Goal: Transaction & Acquisition: Subscribe to service/newsletter

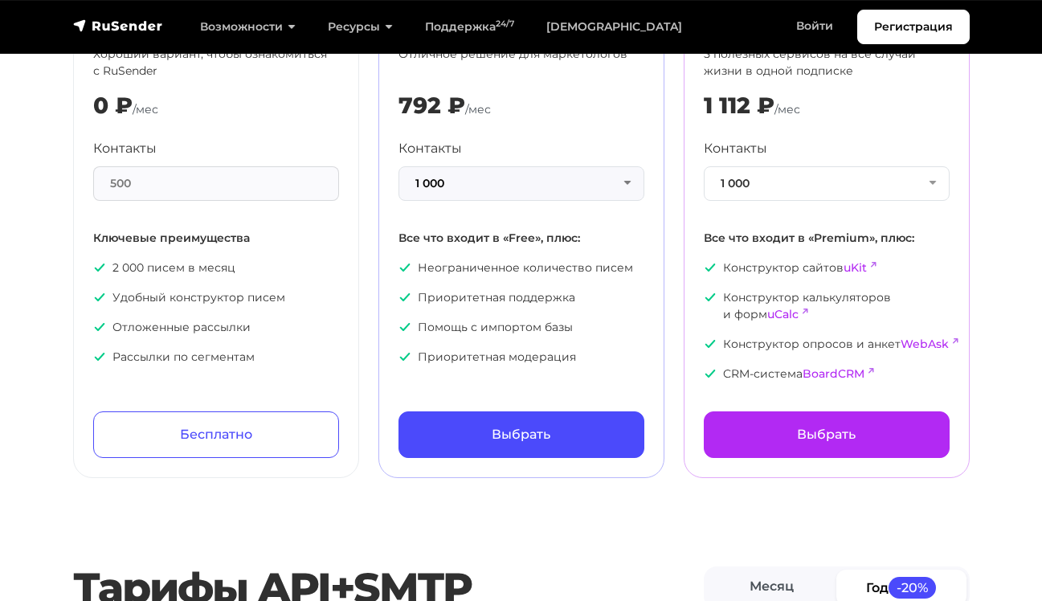
scroll to position [161, 0]
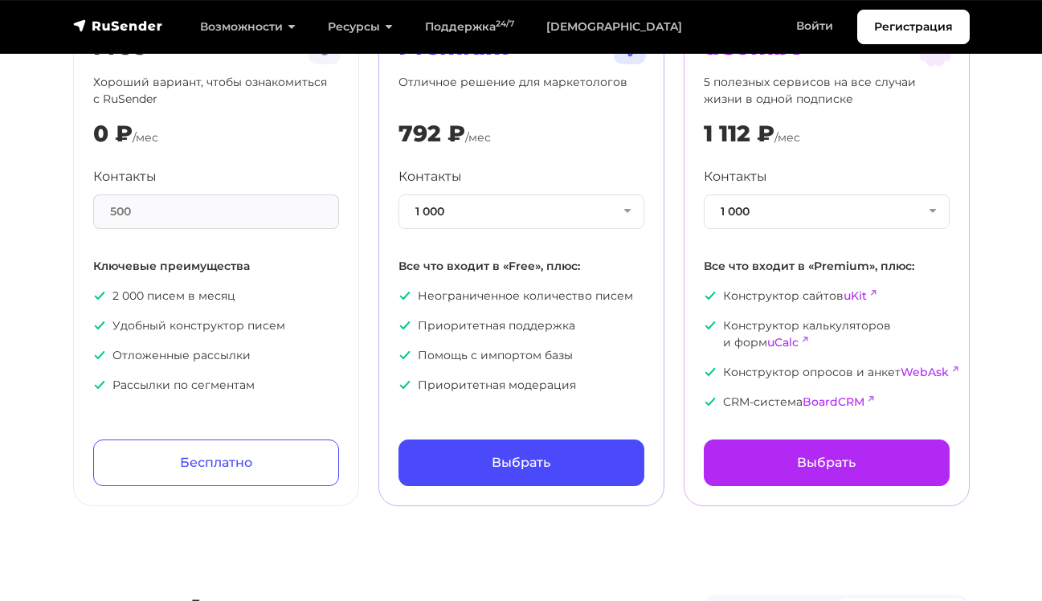
click at [250, 214] on div "500" at bounding box center [216, 211] width 246 height 35
click at [882, 229] on div "Контакты 1 000 1 000 2 000 3 000 4 000 5 000 7 500 10 000 13 000 15 000 20 000 …" at bounding box center [827, 288] width 246 height 243
click at [872, 223] on button "1 000" at bounding box center [827, 211] width 246 height 35
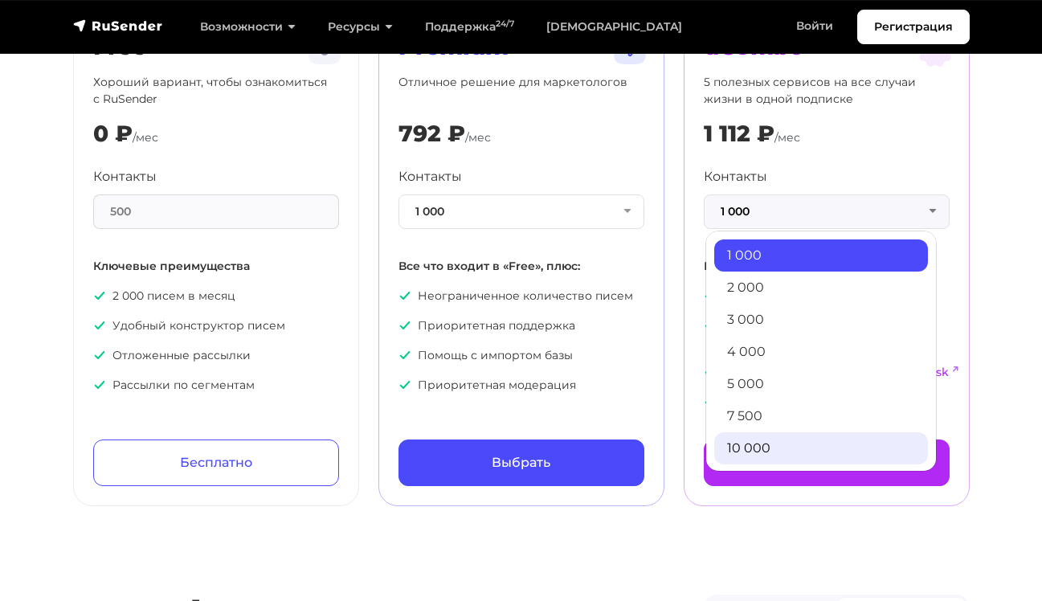
click at [785, 454] on link "10 000" at bounding box center [821, 448] width 214 height 32
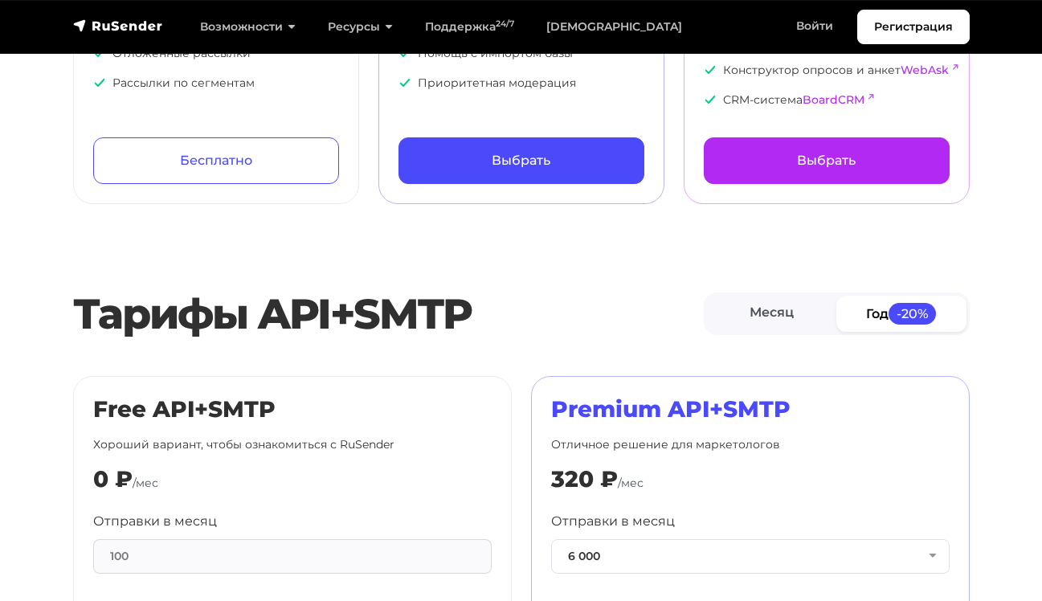
scroll to position [482, 0]
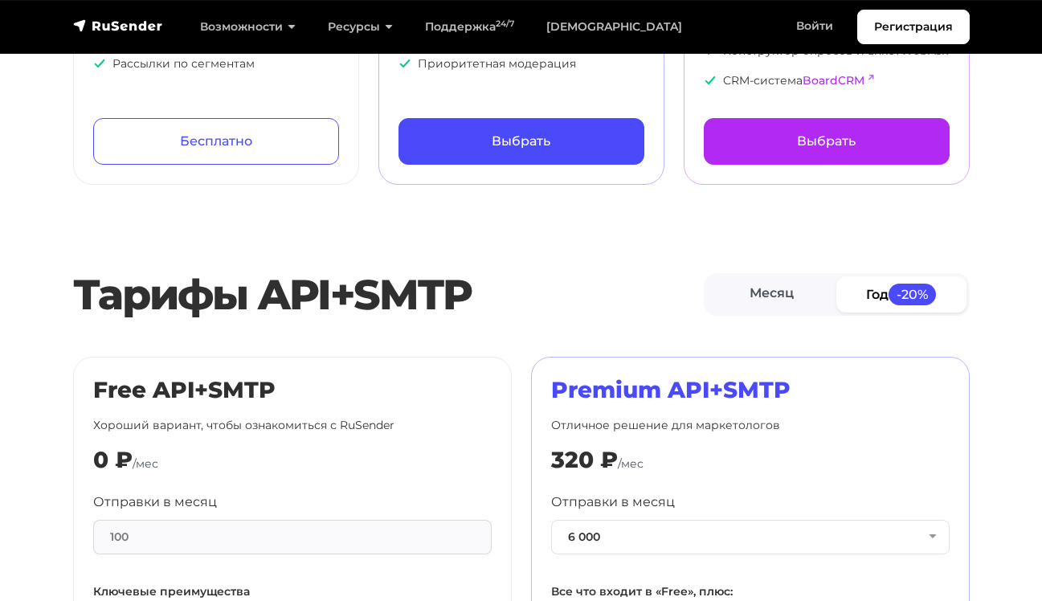
click at [879, 295] on link "Год -20%" at bounding box center [901, 294] width 130 height 36
click at [790, 296] on link "Месяц" at bounding box center [772, 294] width 130 height 36
click at [878, 293] on link "Год -20%" at bounding box center [901, 294] width 130 height 36
click at [797, 295] on link "Месяц" at bounding box center [772, 294] width 130 height 36
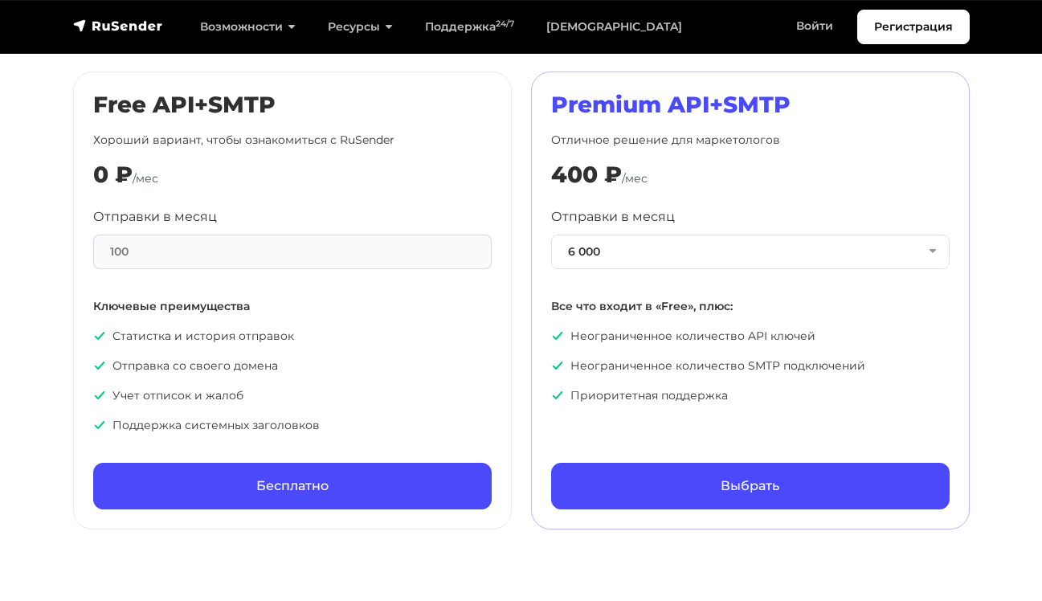
scroll to position [723, 0]
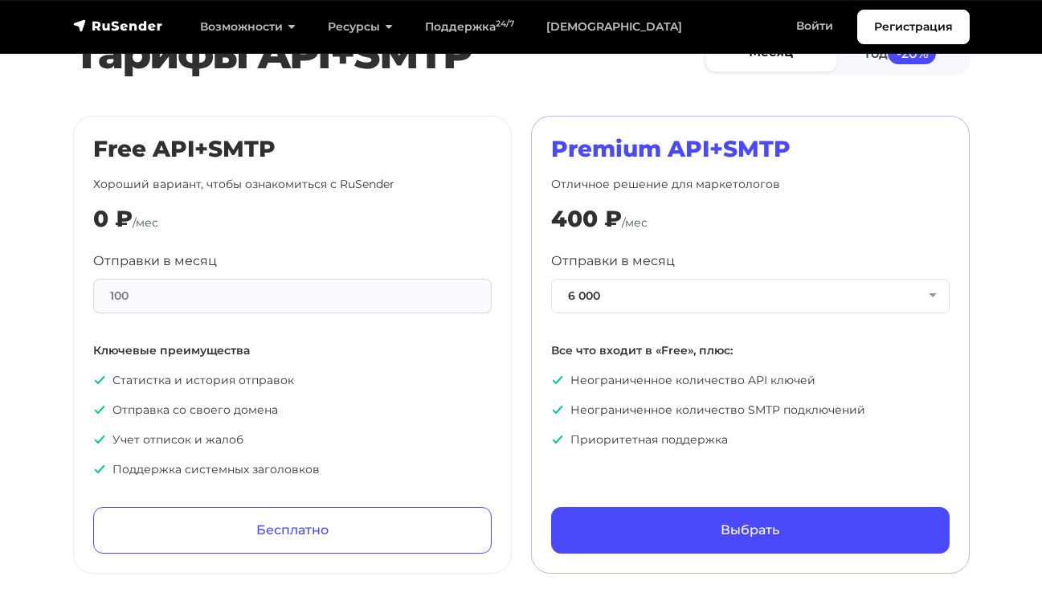
click at [280, 302] on div "100" at bounding box center [292, 296] width 398 height 35
click at [694, 305] on button "6 000" at bounding box center [750, 296] width 398 height 35
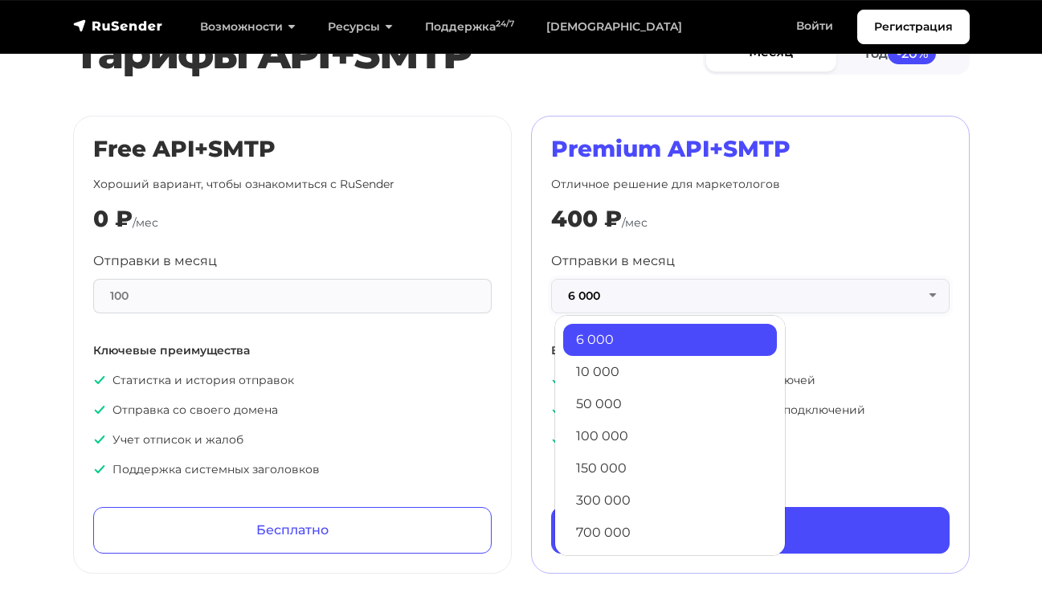
click at [693, 304] on button "6 000" at bounding box center [750, 296] width 398 height 35
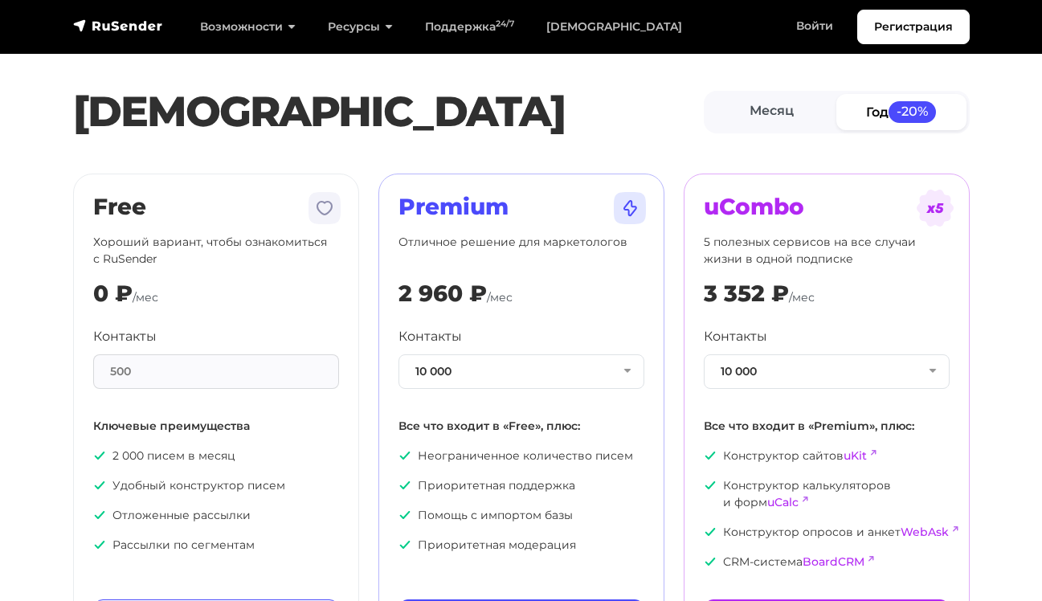
scroll to position [0, 0]
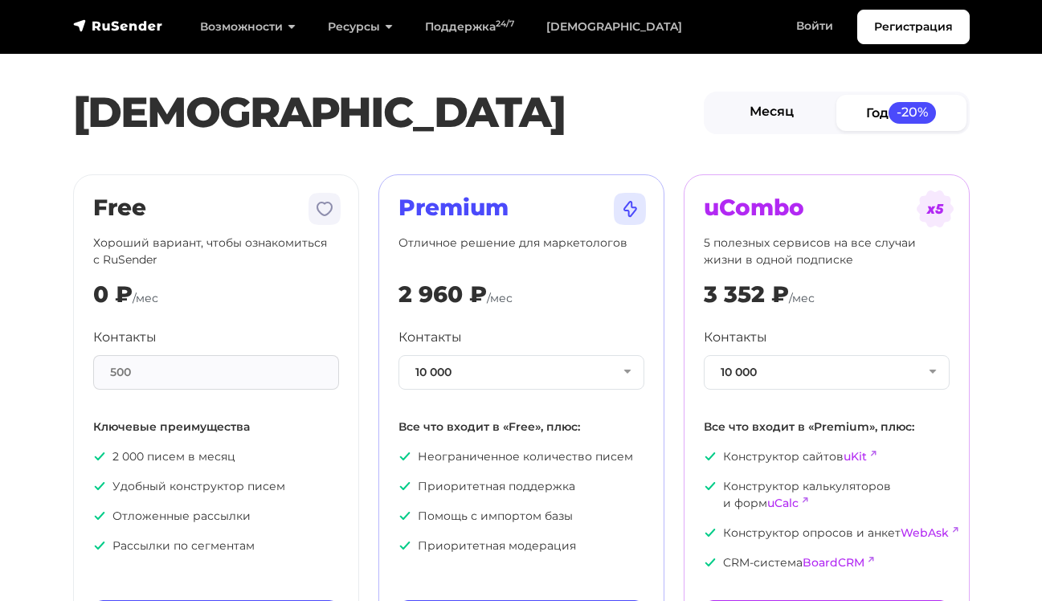
click at [773, 126] on link "Месяц" at bounding box center [772, 113] width 130 height 36
click at [895, 116] on span "-20%" at bounding box center [911, 113] width 48 height 22
click at [828, 108] on link "Месяц" at bounding box center [772, 113] width 130 height 36
click at [877, 121] on link "Год -20%" at bounding box center [901, 113] width 130 height 36
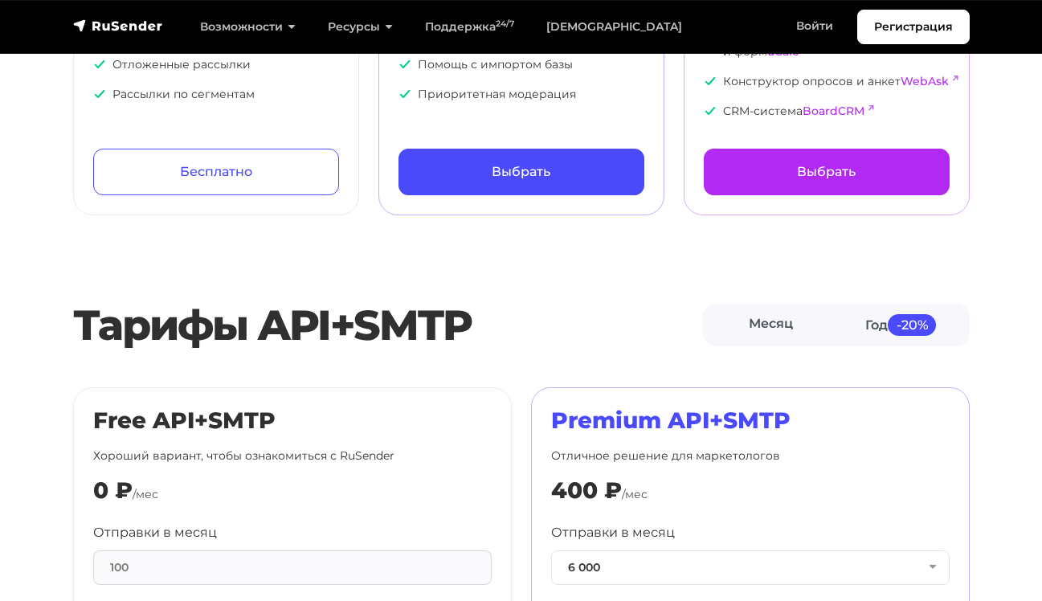
scroll to position [358, 0]
